Goal: Task Accomplishment & Management: Complete application form

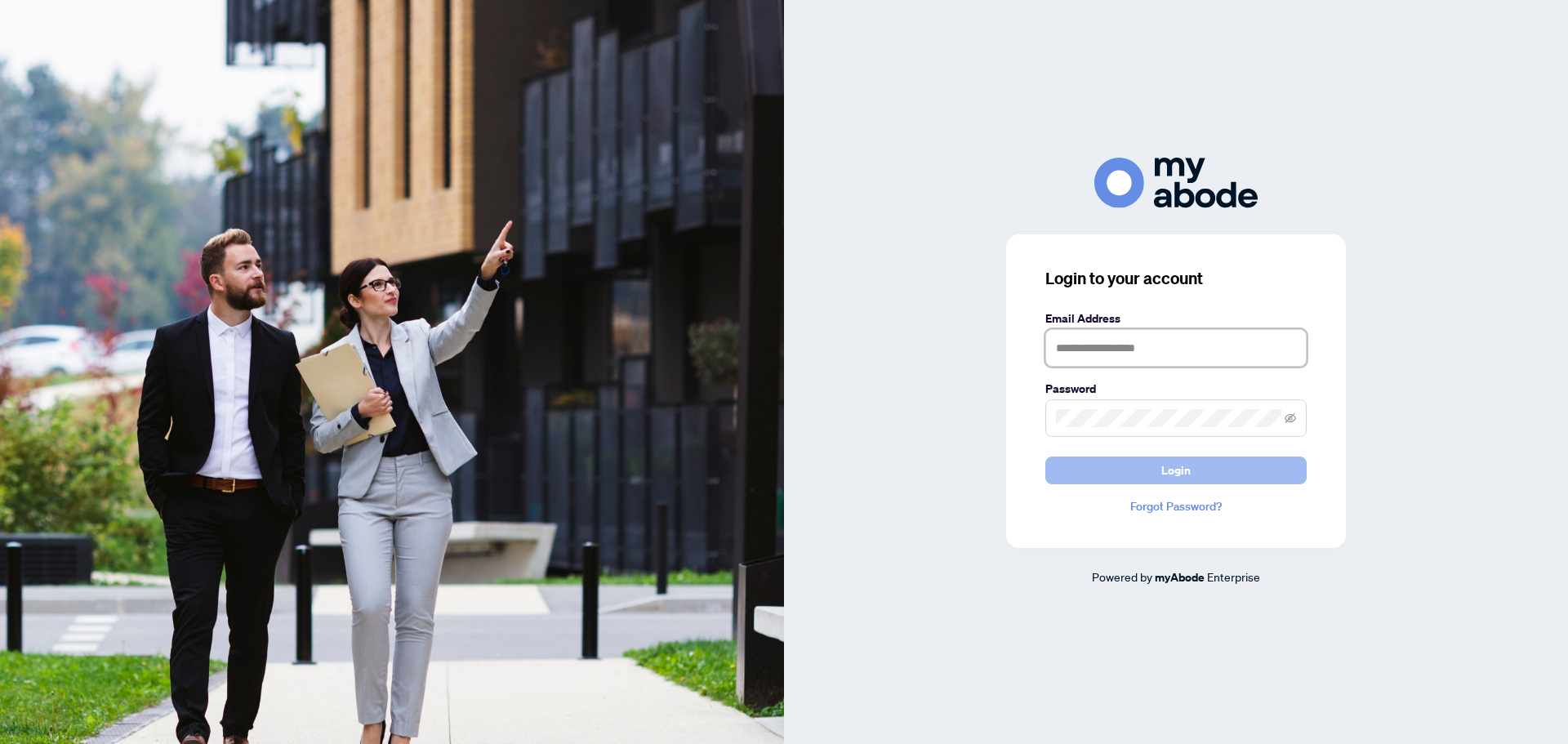
type input "**********"
click at [1186, 467] on span "Login" at bounding box center [1176, 470] width 30 height 26
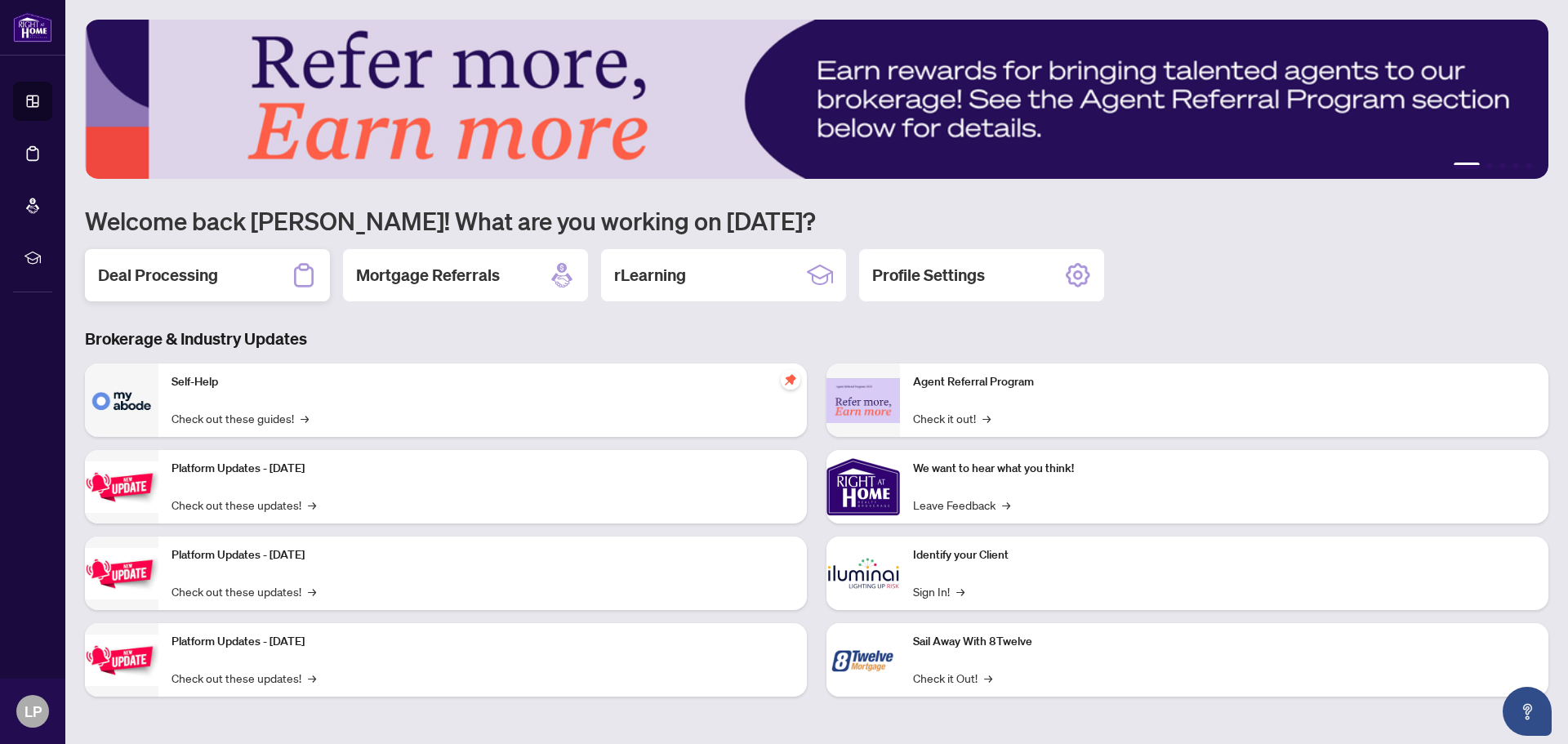
click at [151, 279] on h2 "Deal Processing" at bounding box center [157, 276] width 120 height 23
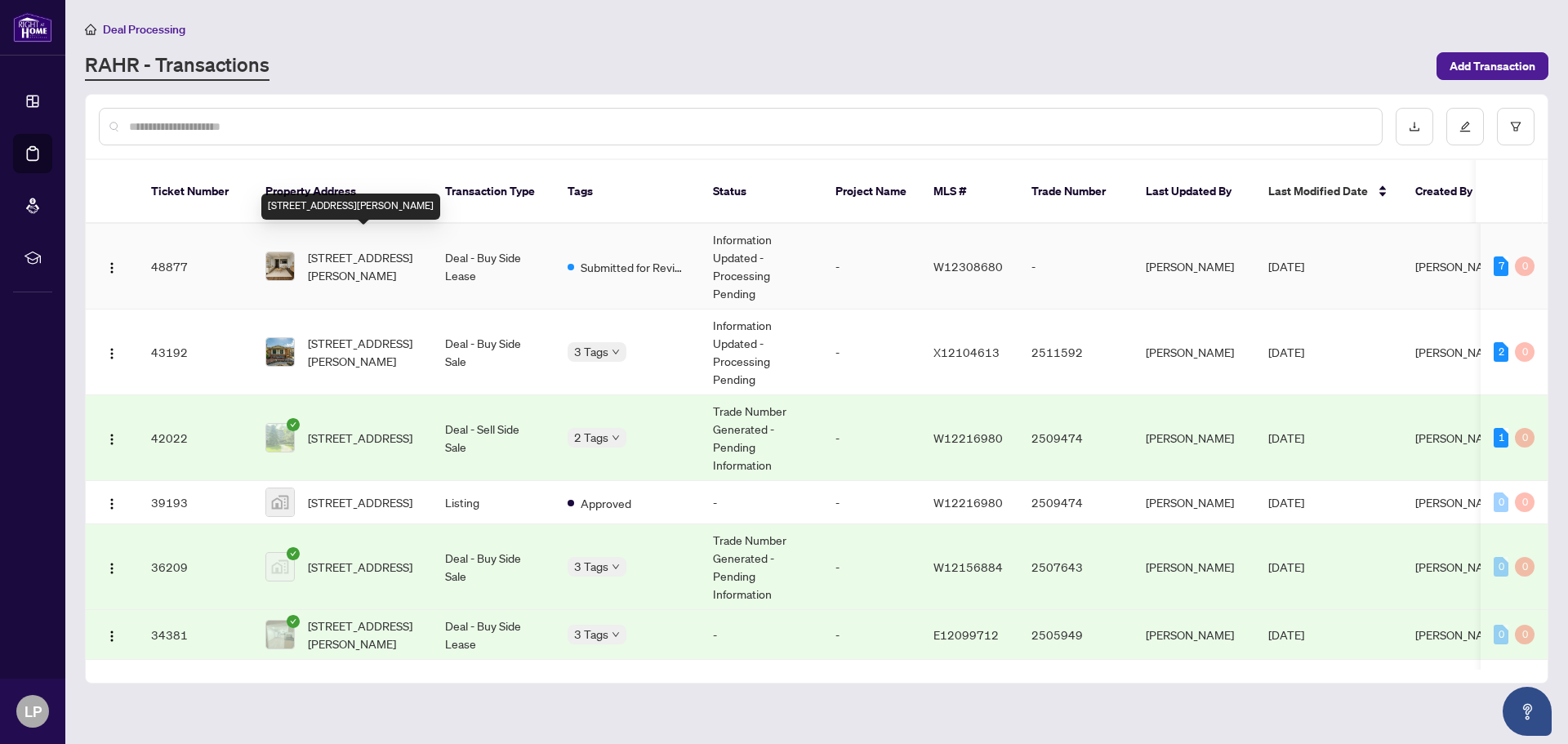
click at [366, 249] on span "[STREET_ADDRESS][PERSON_NAME]" at bounding box center [364, 266] width 111 height 36
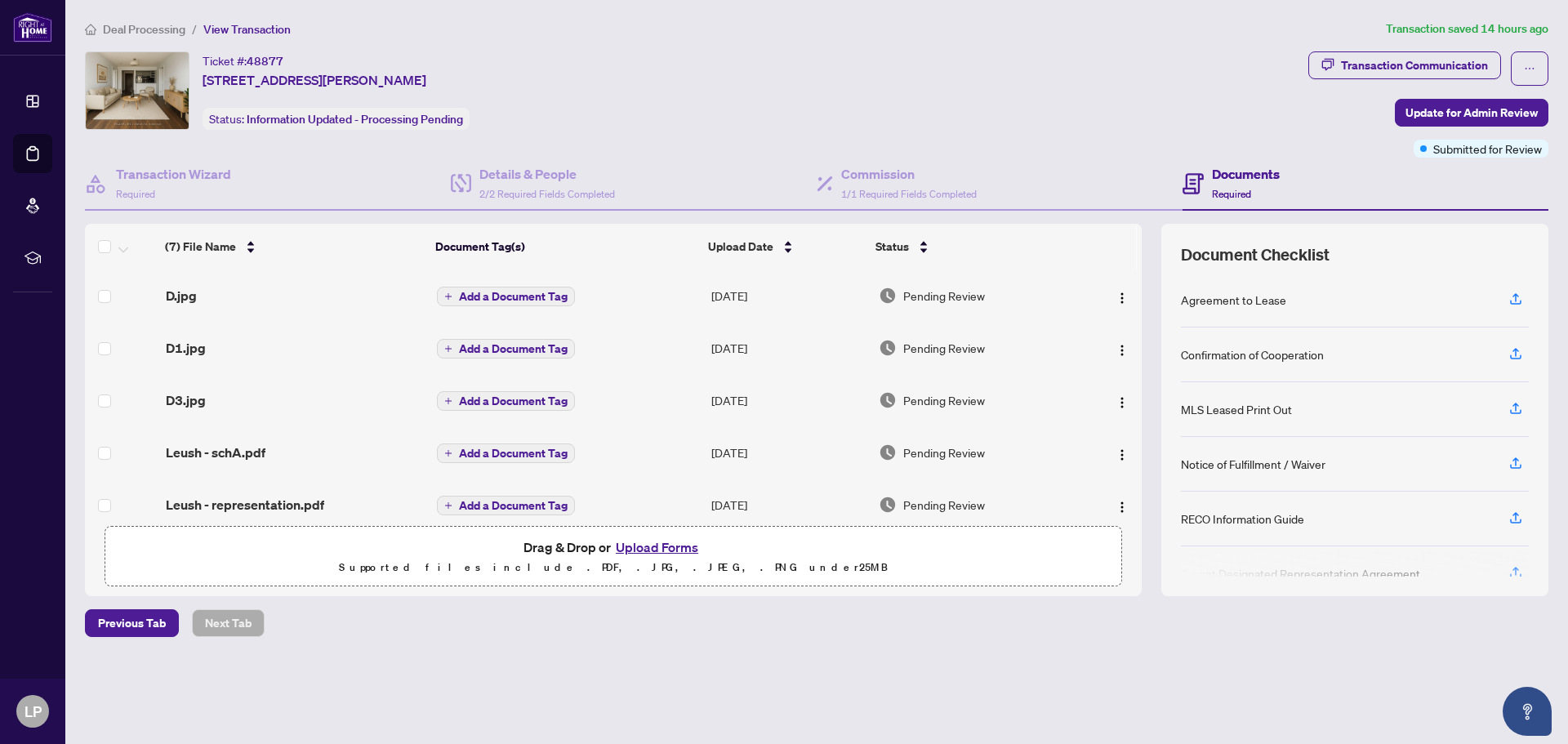
click at [647, 548] on button "Upload Forms" at bounding box center [657, 547] width 92 height 21
click at [1442, 109] on span "Update for Admin Review" at bounding box center [1472, 112] width 132 height 26
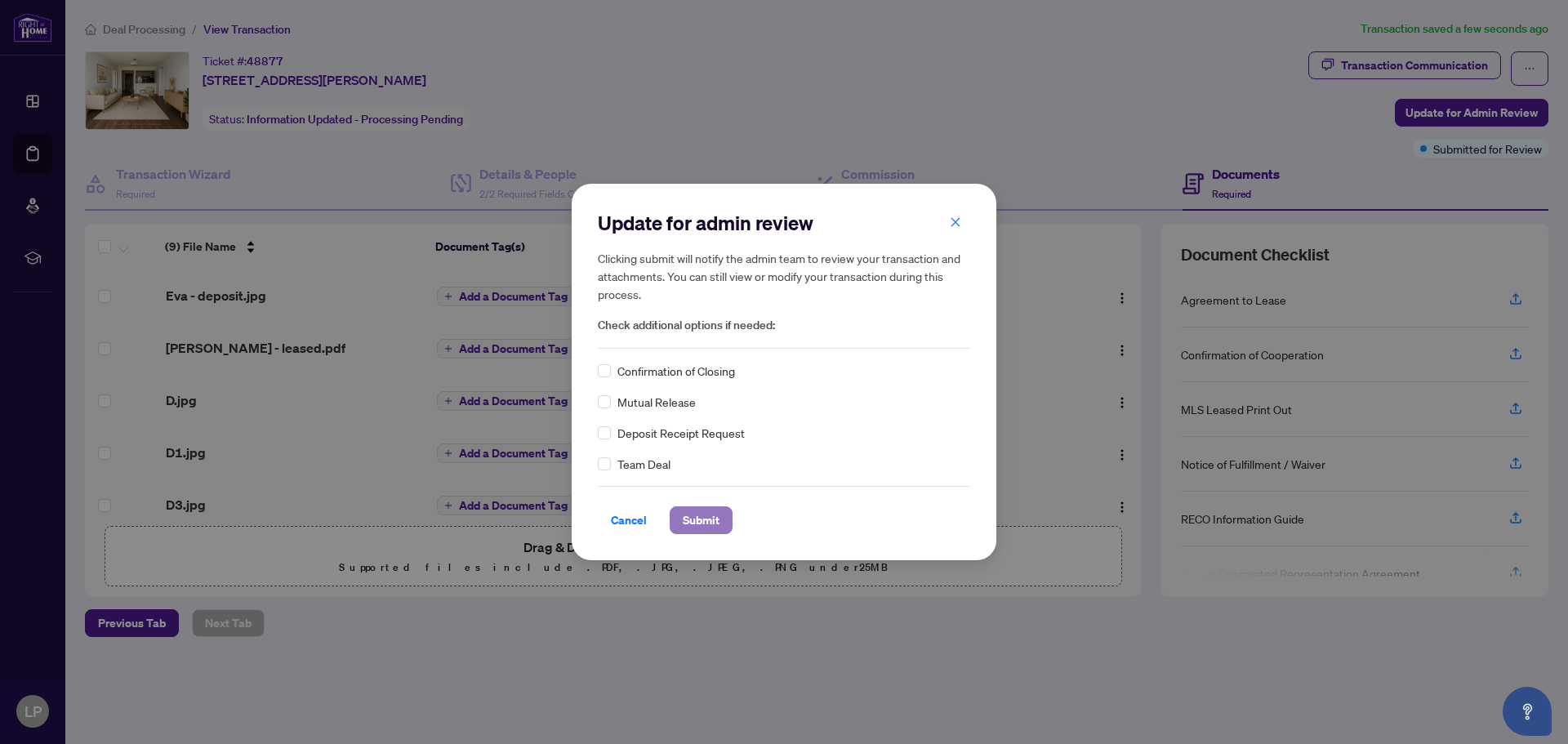
click at [695, 527] on span "Submit" at bounding box center [701, 519] width 36 height 26
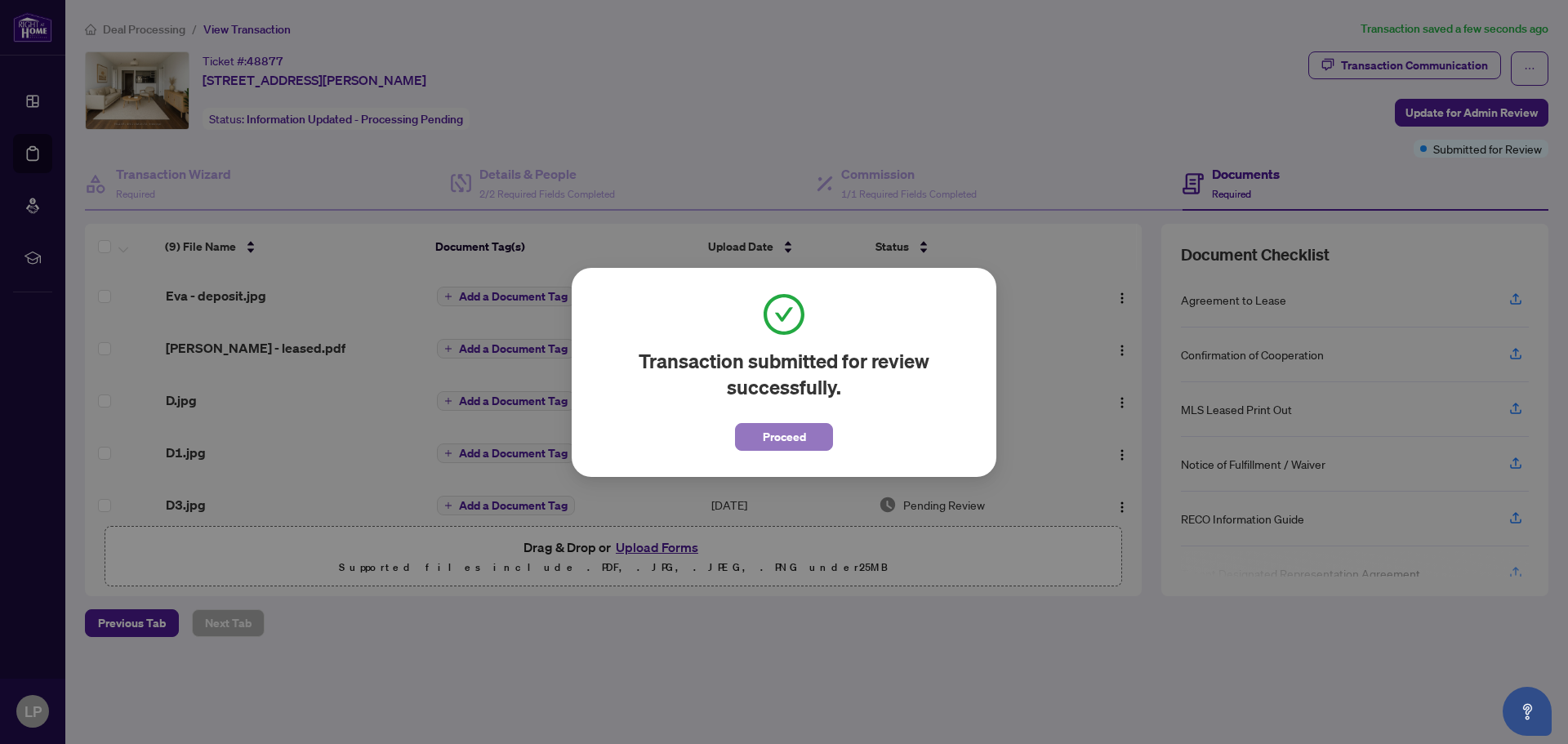
click at [804, 443] on span "Proceed" at bounding box center [784, 437] width 43 height 26
